Goal: Book appointment/travel/reservation

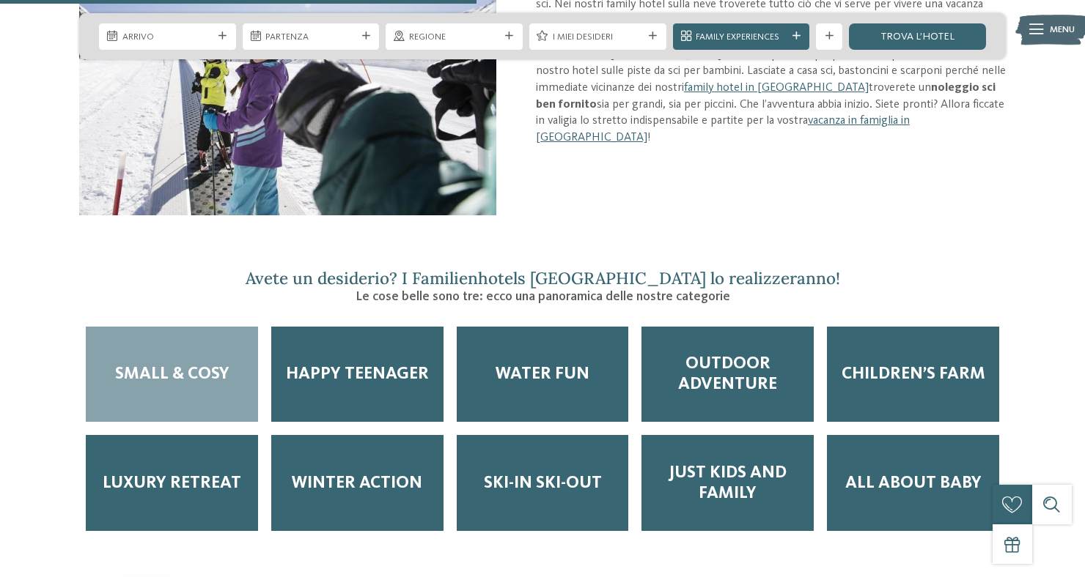
scroll to position [1554, 0]
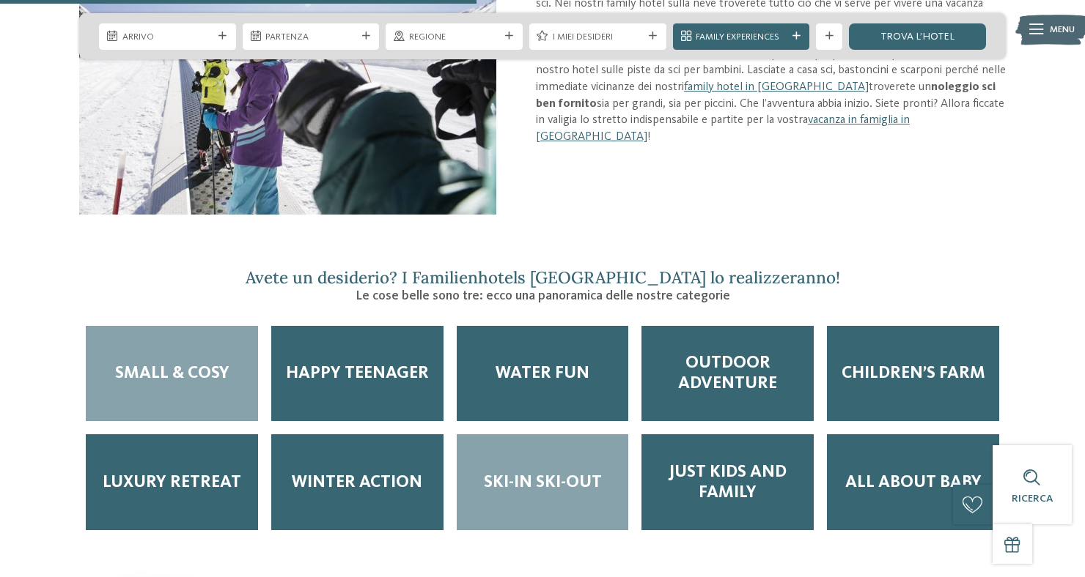
click at [556, 493] on span "Ski-in ski-out" at bounding box center [543, 483] width 118 height 21
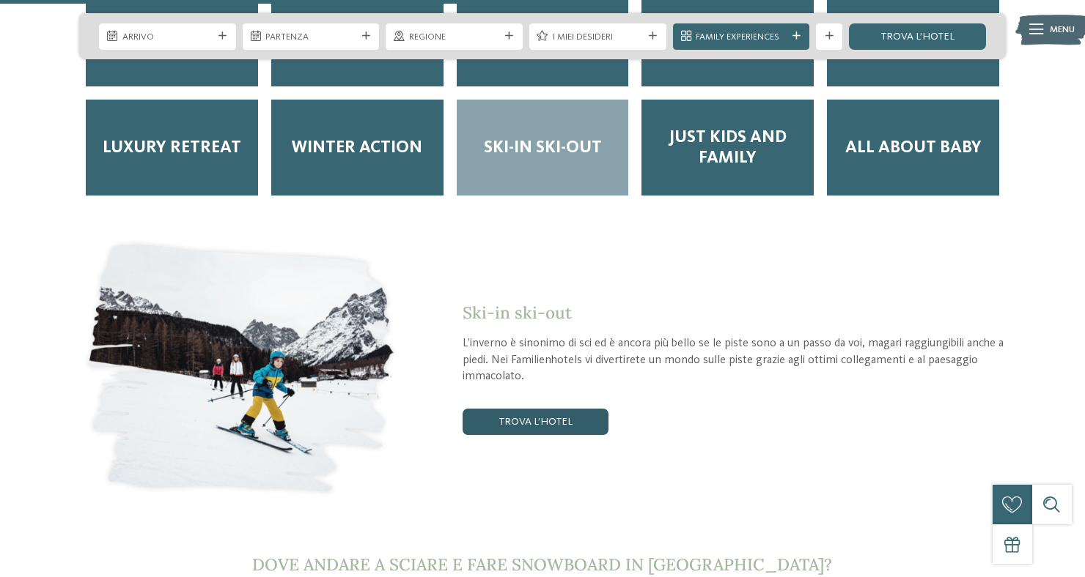
click at [543, 426] on link "trova l’hotel" at bounding box center [534, 422] width 145 height 26
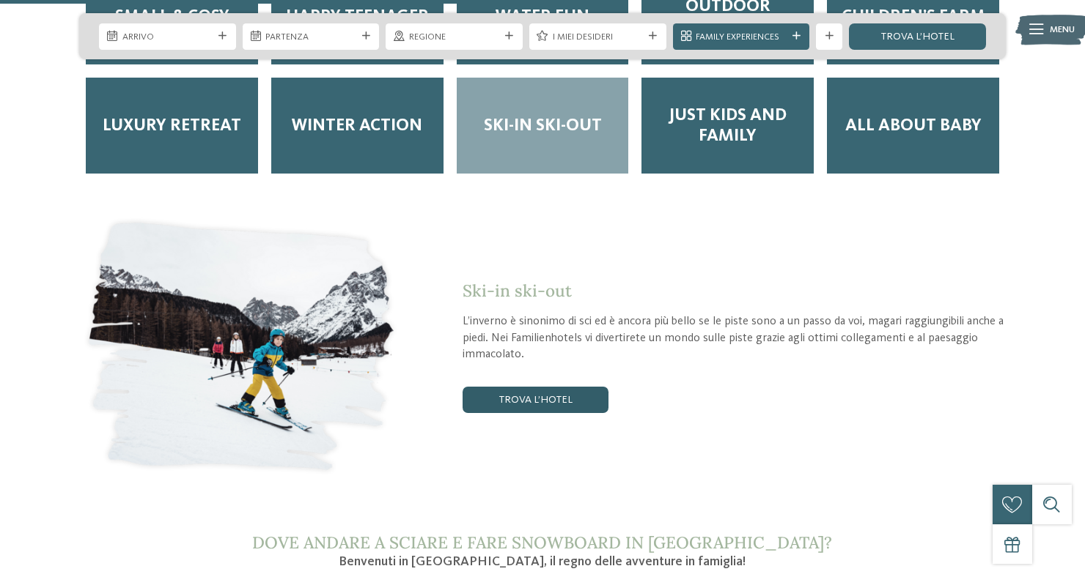
scroll to position [1916, 0]
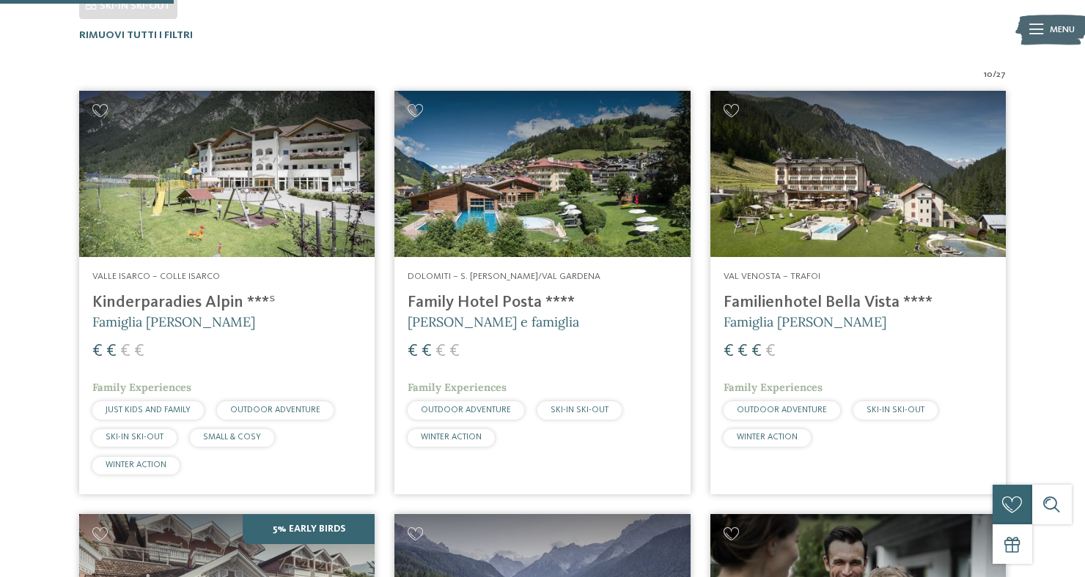
scroll to position [424, 0]
click at [501, 300] on h4 "Family Hotel Posta ****" at bounding box center [541, 303] width 269 height 20
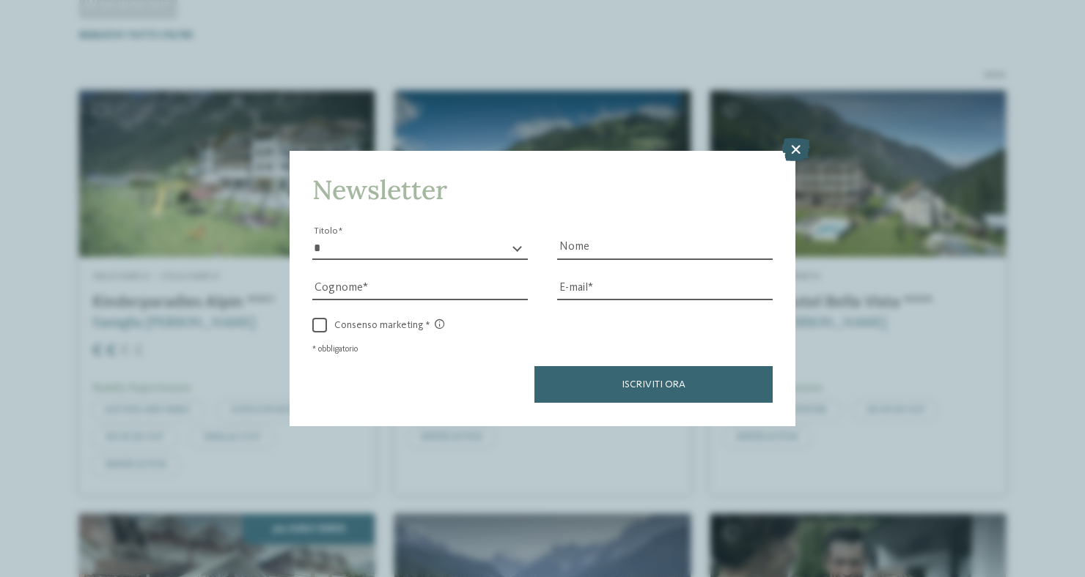
click at [789, 150] on icon at bounding box center [795, 150] width 29 height 23
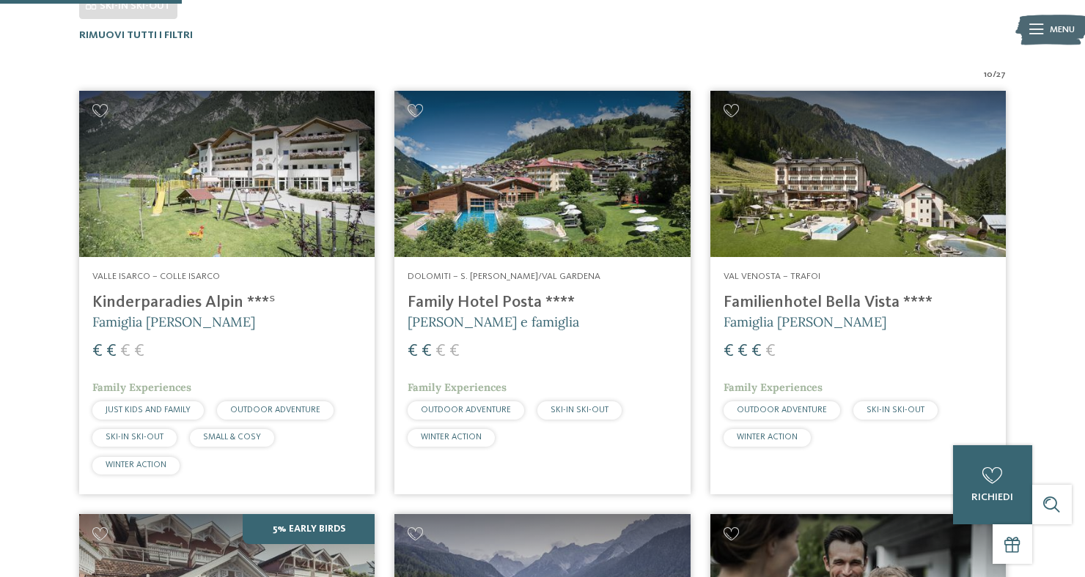
click at [540, 221] on img at bounding box center [541, 174] width 295 height 166
click at [536, 225] on img at bounding box center [541, 174] width 295 height 166
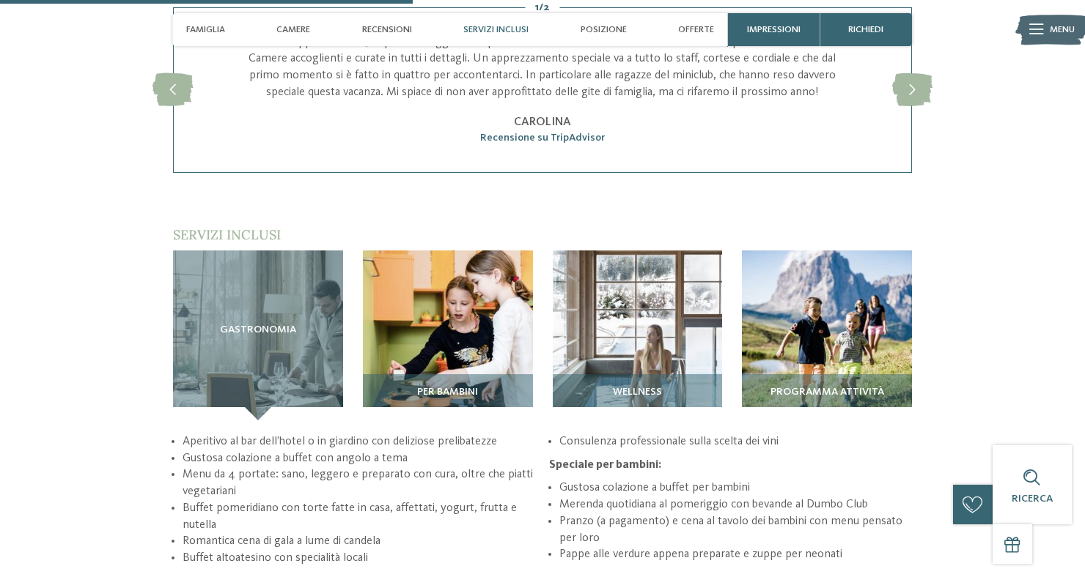
scroll to position [1686, 0]
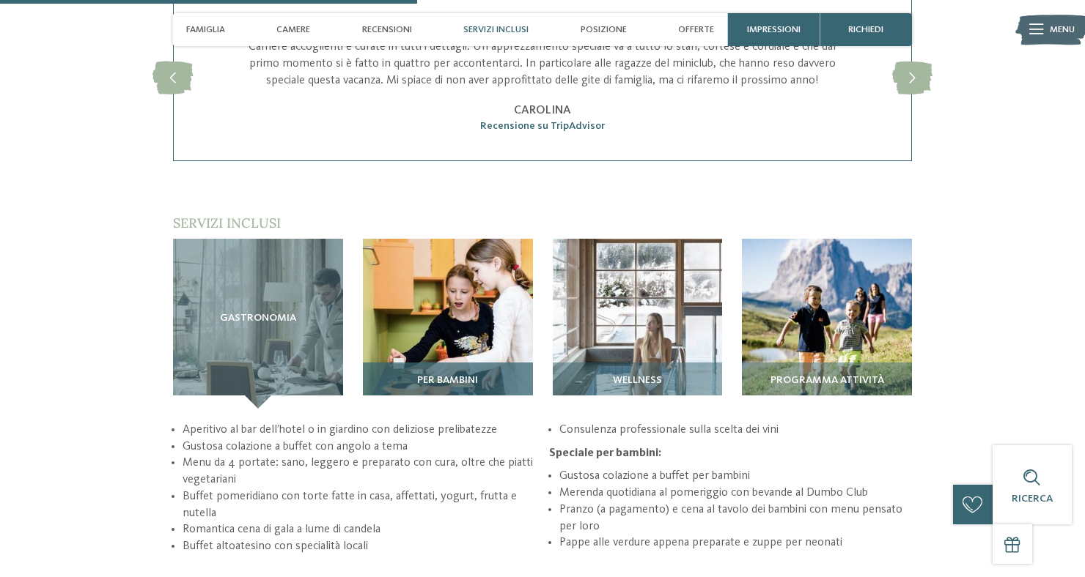
click at [454, 375] on span "Per bambini" at bounding box center [447, 381] width 61 height 12
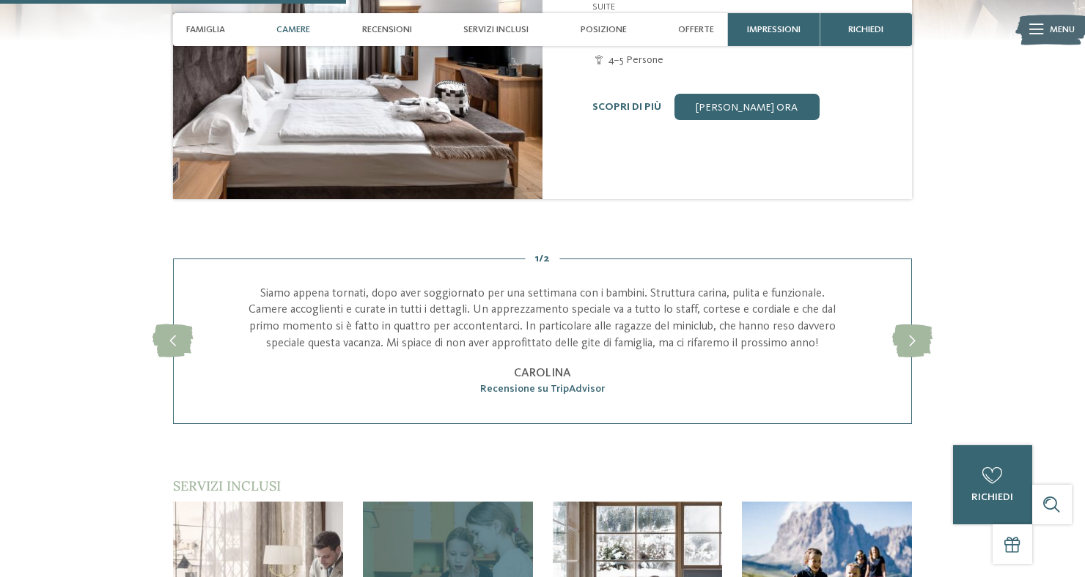
scroll to position [1423, 0]
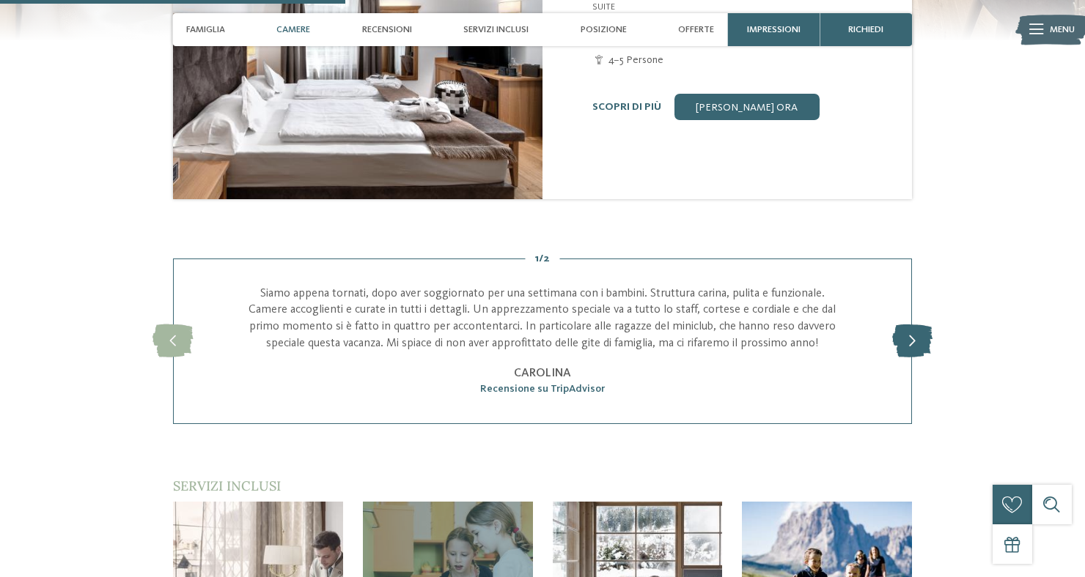
click at [907, 325] on icon at bounding box center [912, 341] width 40 height 33
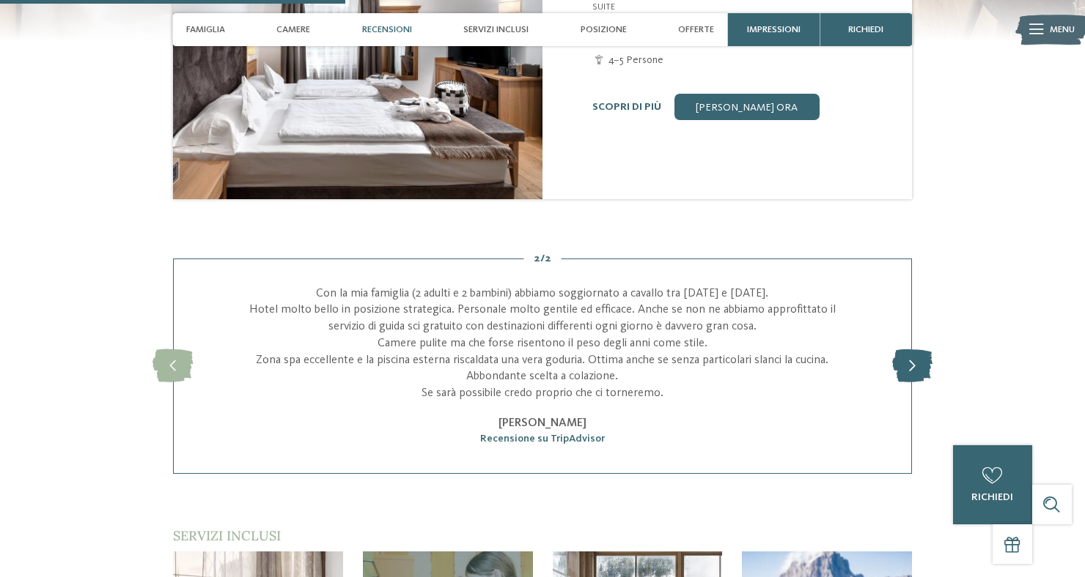
click at [904, 351] on icon at bounding box center [912, 366] width 40 height 33
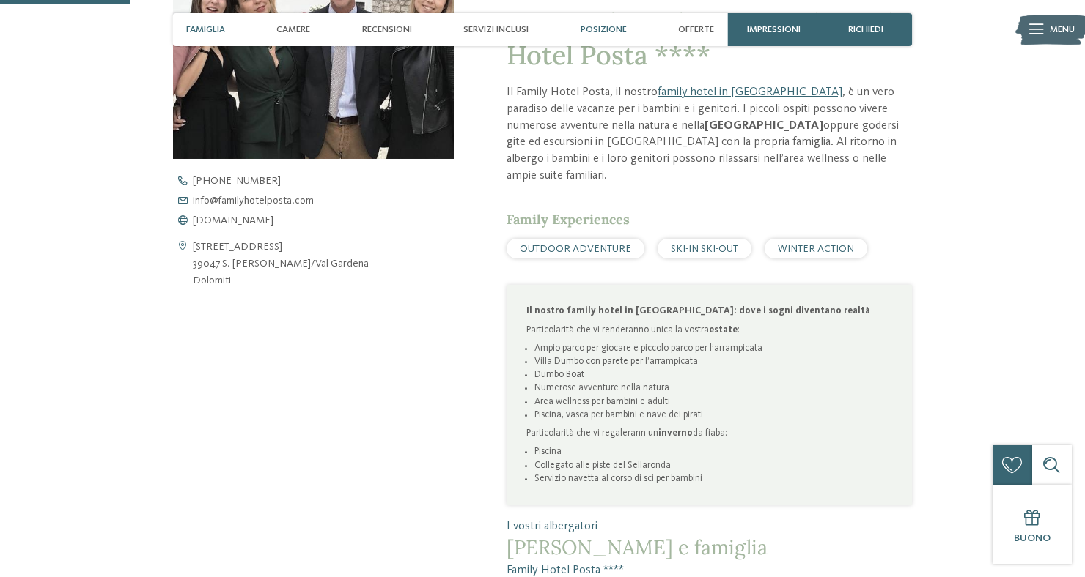
click at [602, 32] on span "Posizione" at bounding box center [603, 29] width 46 height 11
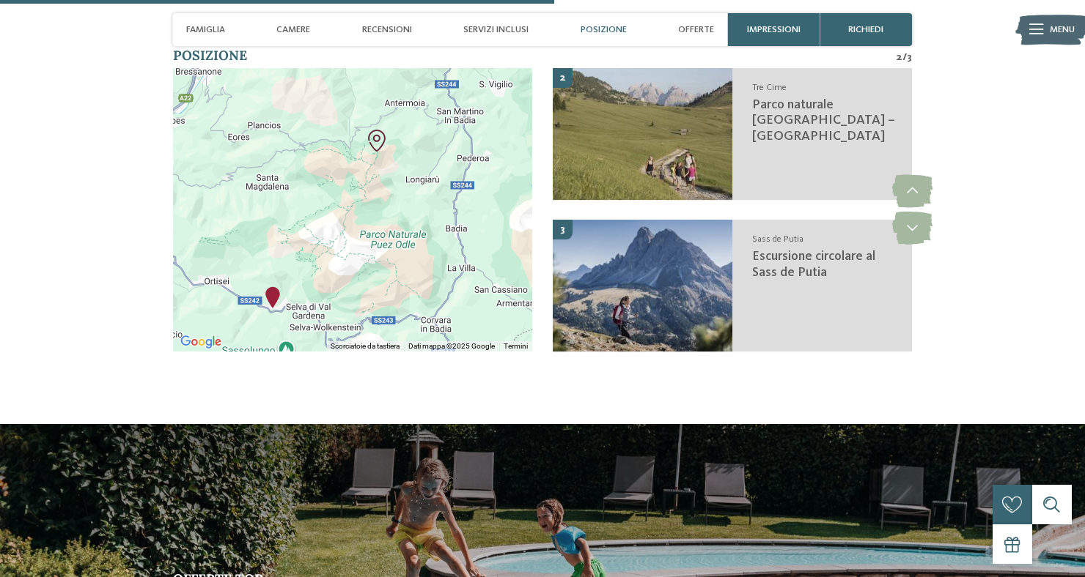
scroll to position [2283, 0]
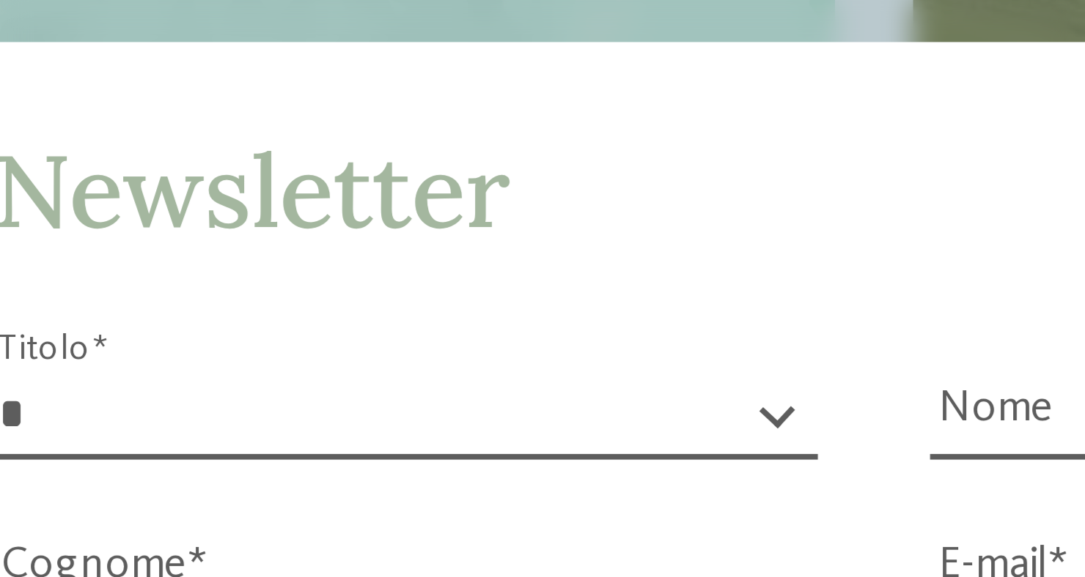
click at [470, 154] on div "Newsletter * ****** ******* ******** ****** Titolo Nome Cognome Fax" at bounding box center [542, 288] width 1085 height 577
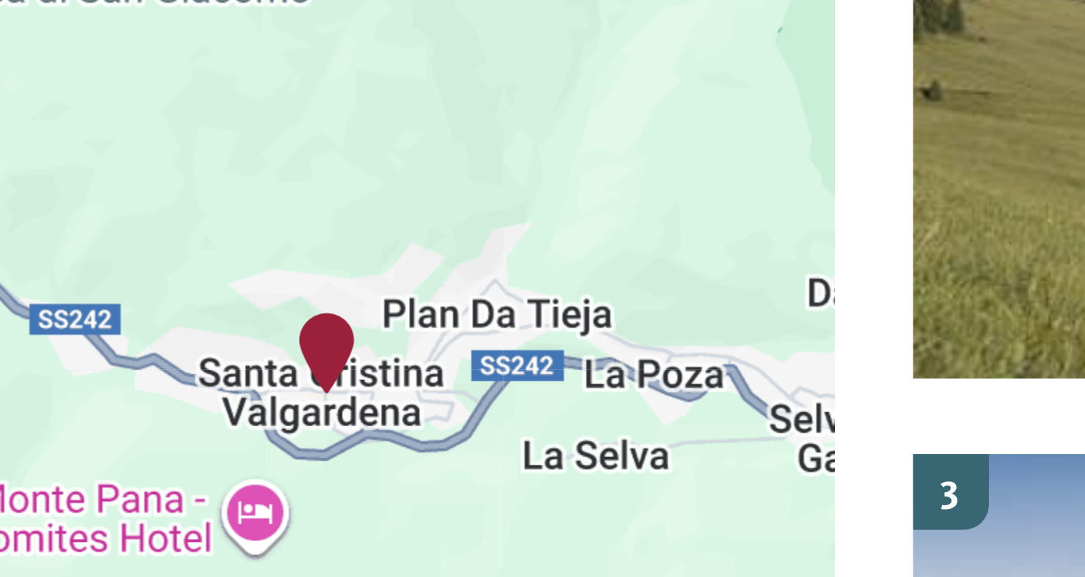
click at [424, 175] on div at bounding box center [353, 209] width 360 height 284
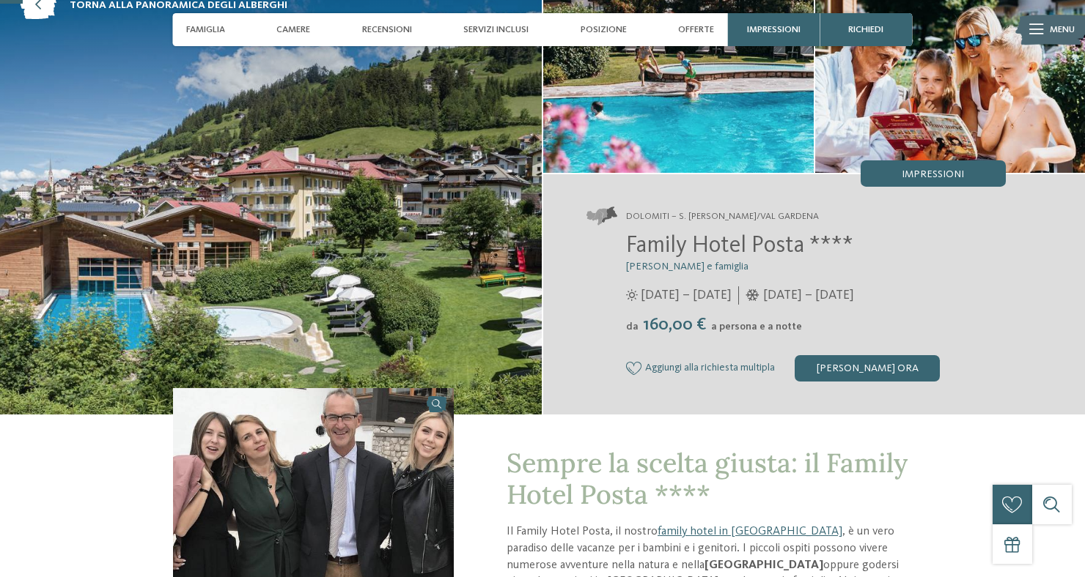
scroll to position [87, 0]
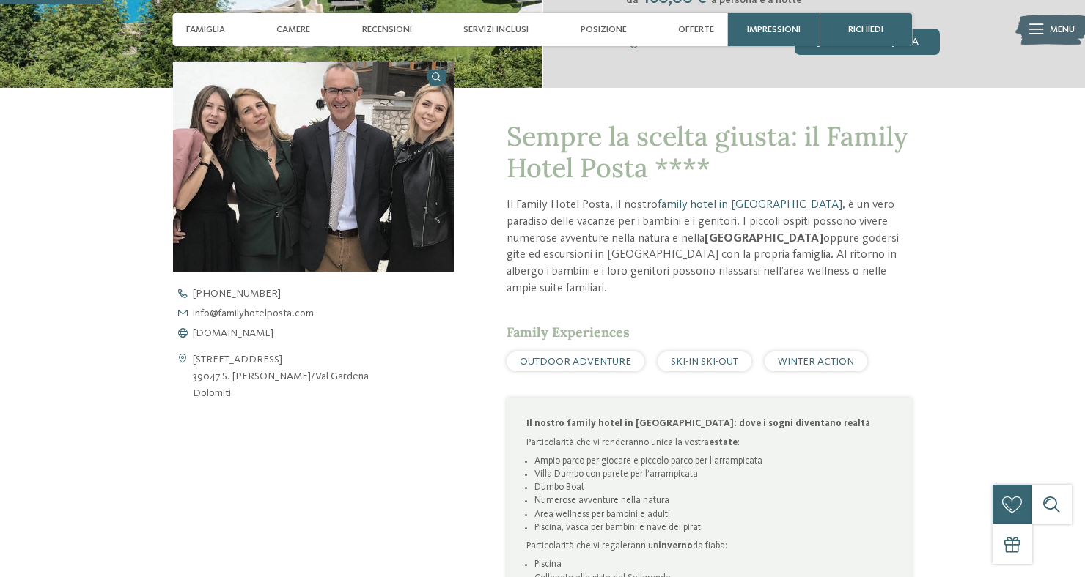
scroll to position [414, 0]
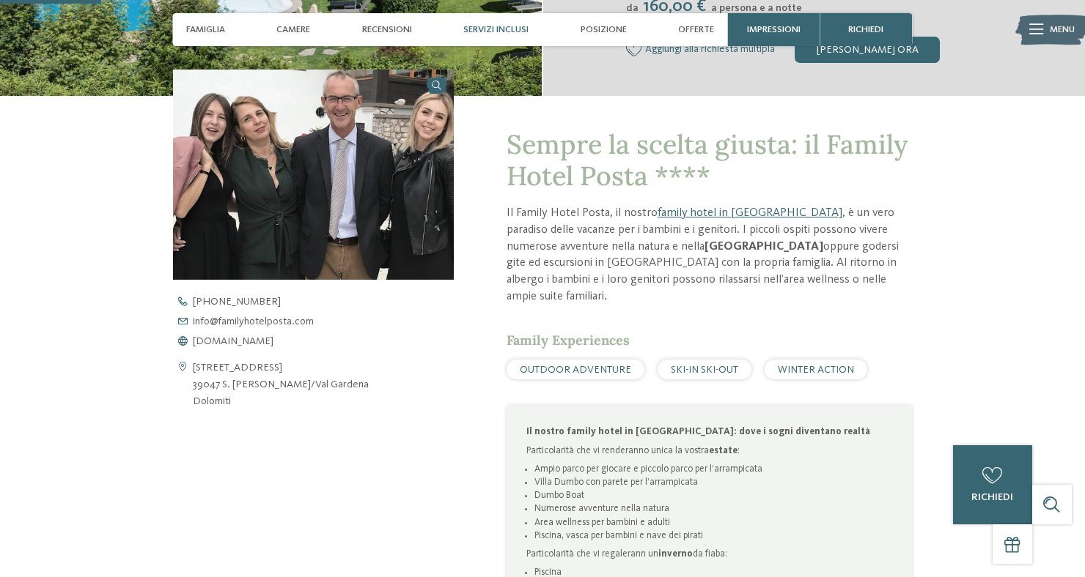
click at [484, 34] on span "Servizi inclusi" at bounding box center [495, 29] width 65 height 11
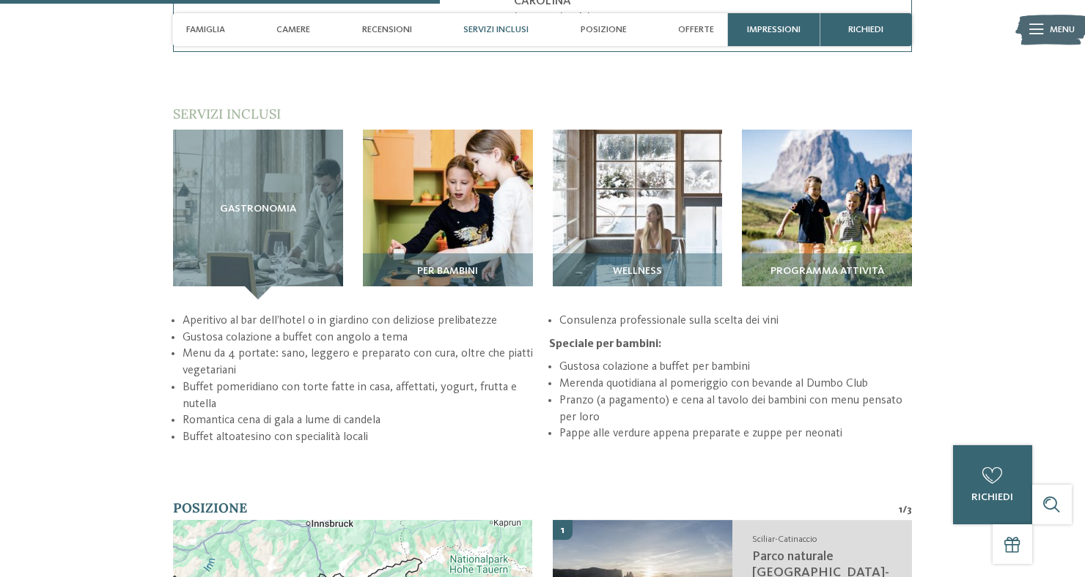
scroll to position [1804, 0]
